Goal: Check status: Check status

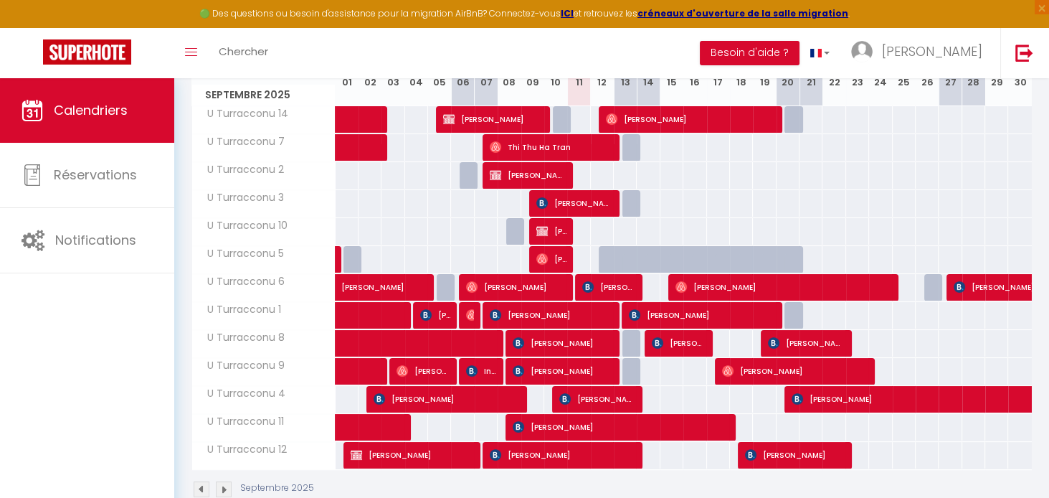
scroll to position [221, 0]
click at [612, 285] on span "[PERSON_NAME]" at bounding box center [609, 286] width 54 height 27
select select "OK"
select select "KO"
select select "0"
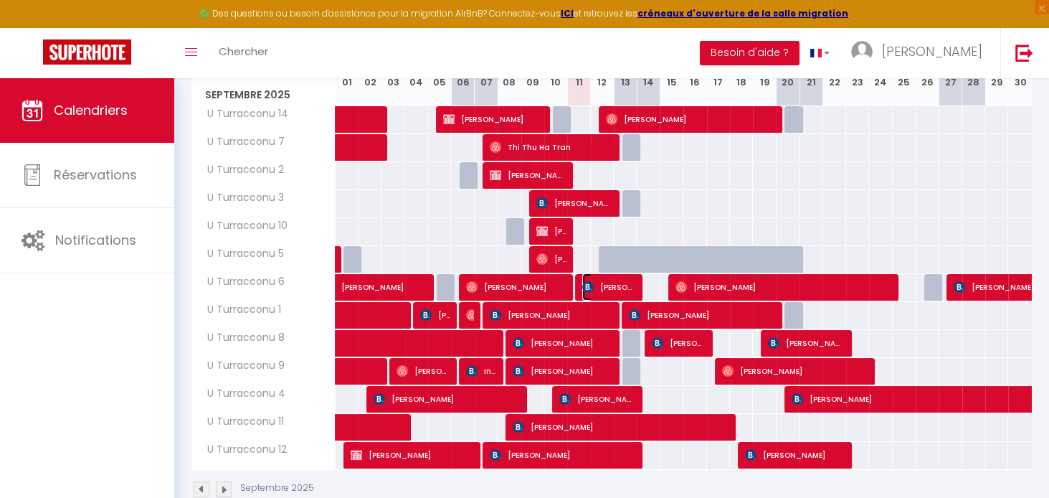
select select "0"
select select "1"
select select
